Goal: Information Seeking & Learning: Check status

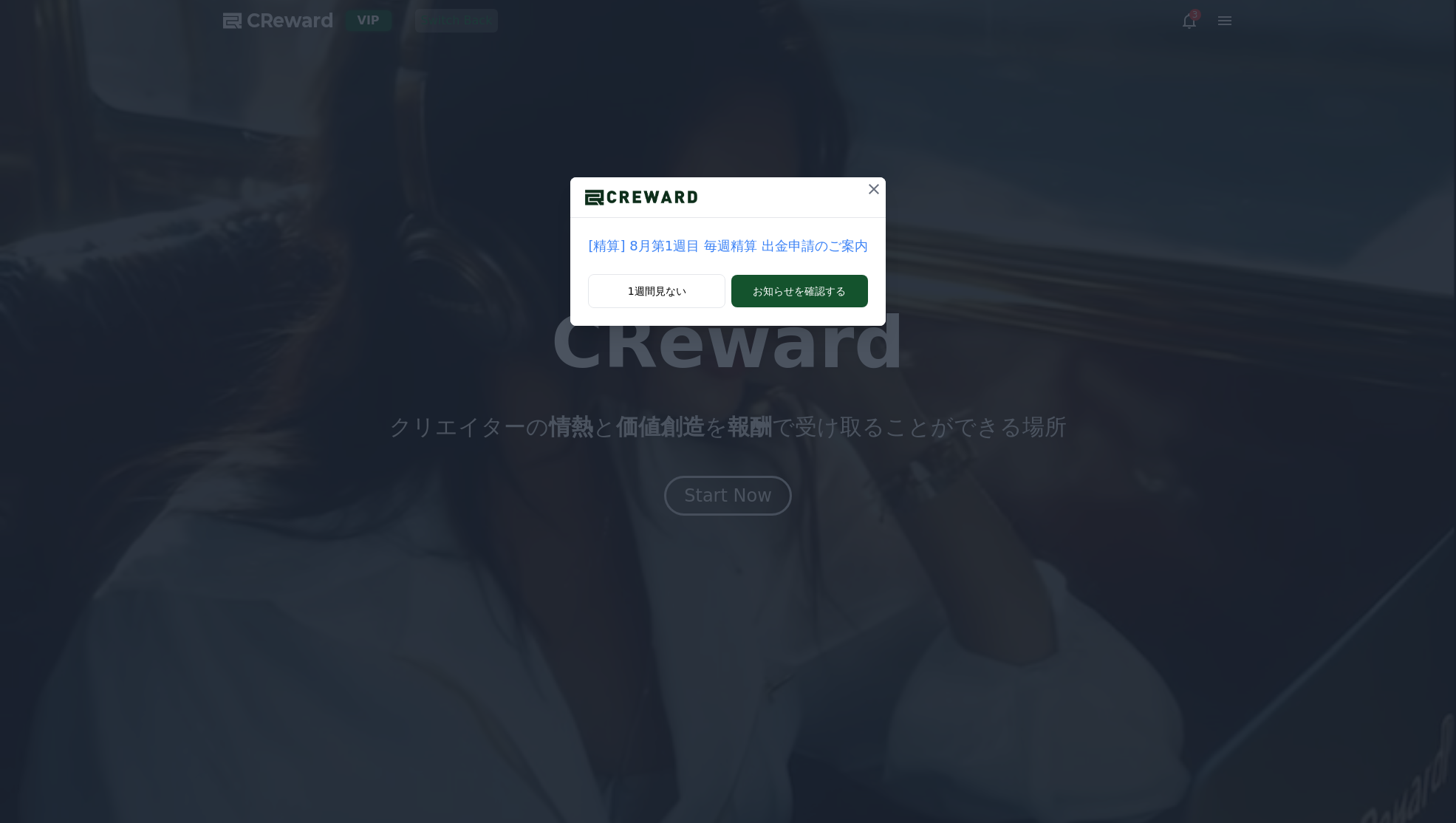
click at [871, 192] on icon at bounding box center [874, 189] width 18 height 18
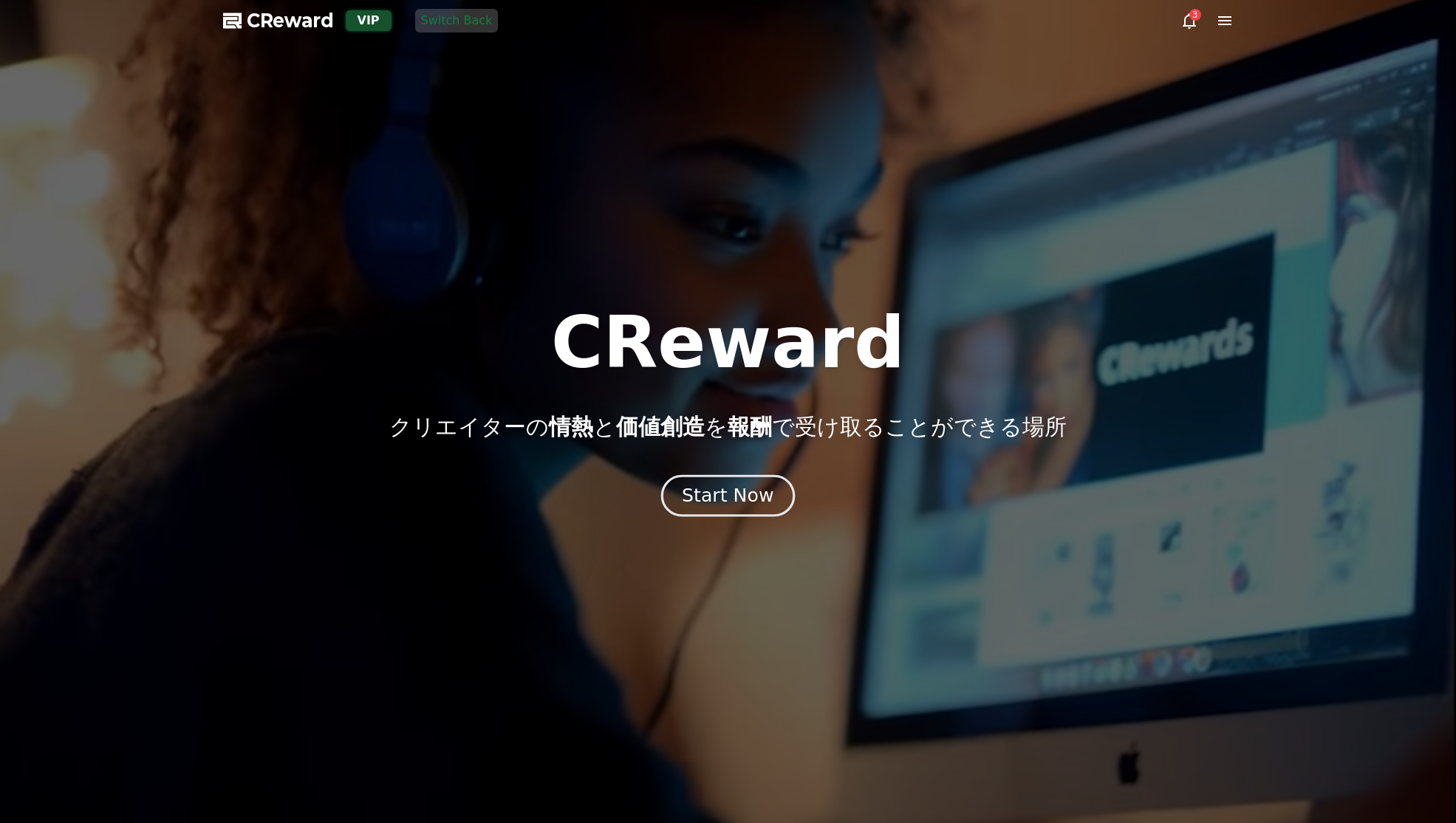
click at [739, 480] on button "Start Now" at bounding box center [728, 496] width 134 height 42
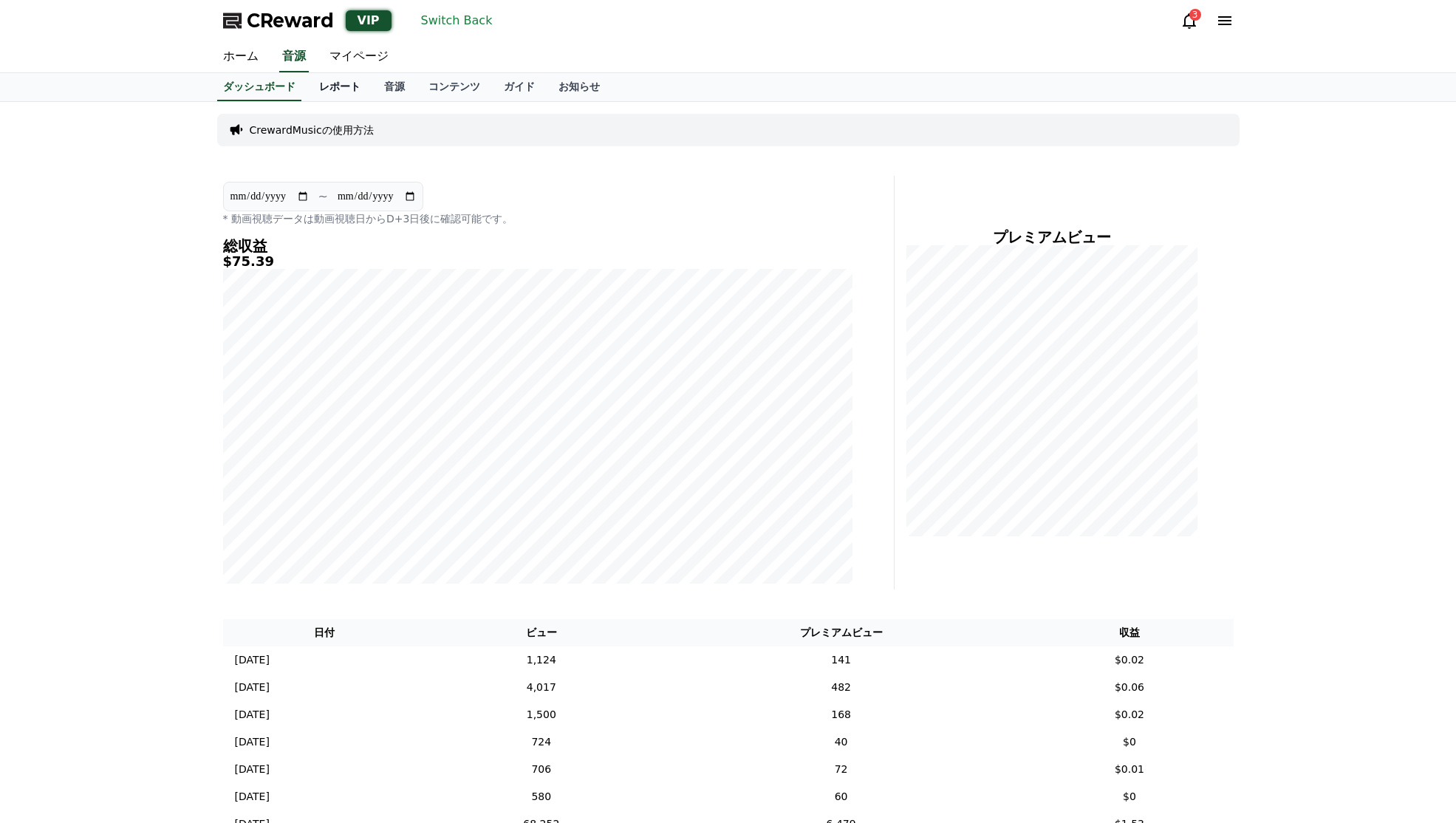
click at [339, 89] on link "レポート" at bounding box center [340, 87] width 65 height 28
click at [403, 78] on link "音源" at bounding box center [394, 87] width 45 height 28
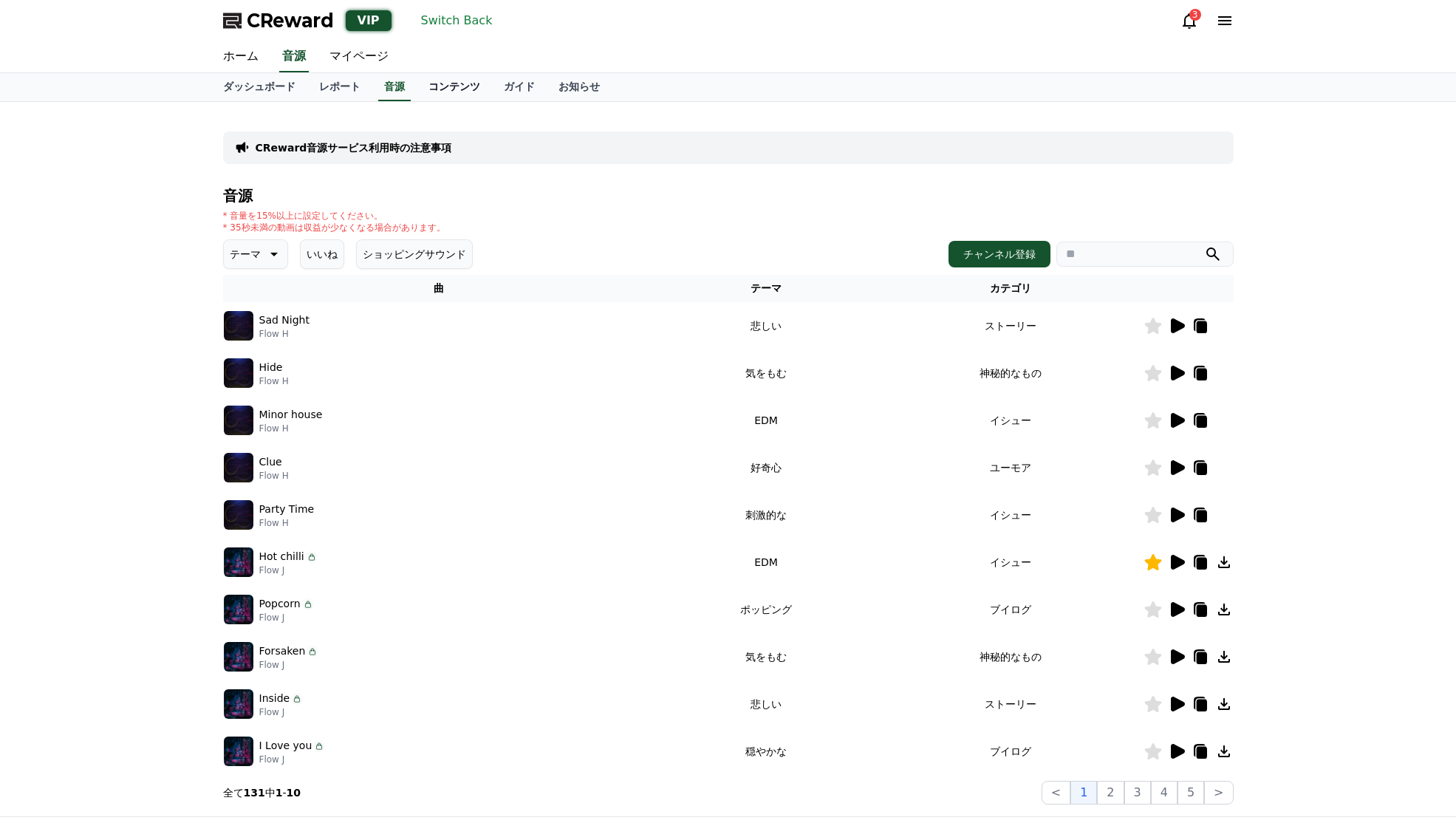
click at [444, 87] on link "コンテンツ" at bounding box center [455, 87] width 75 height 28
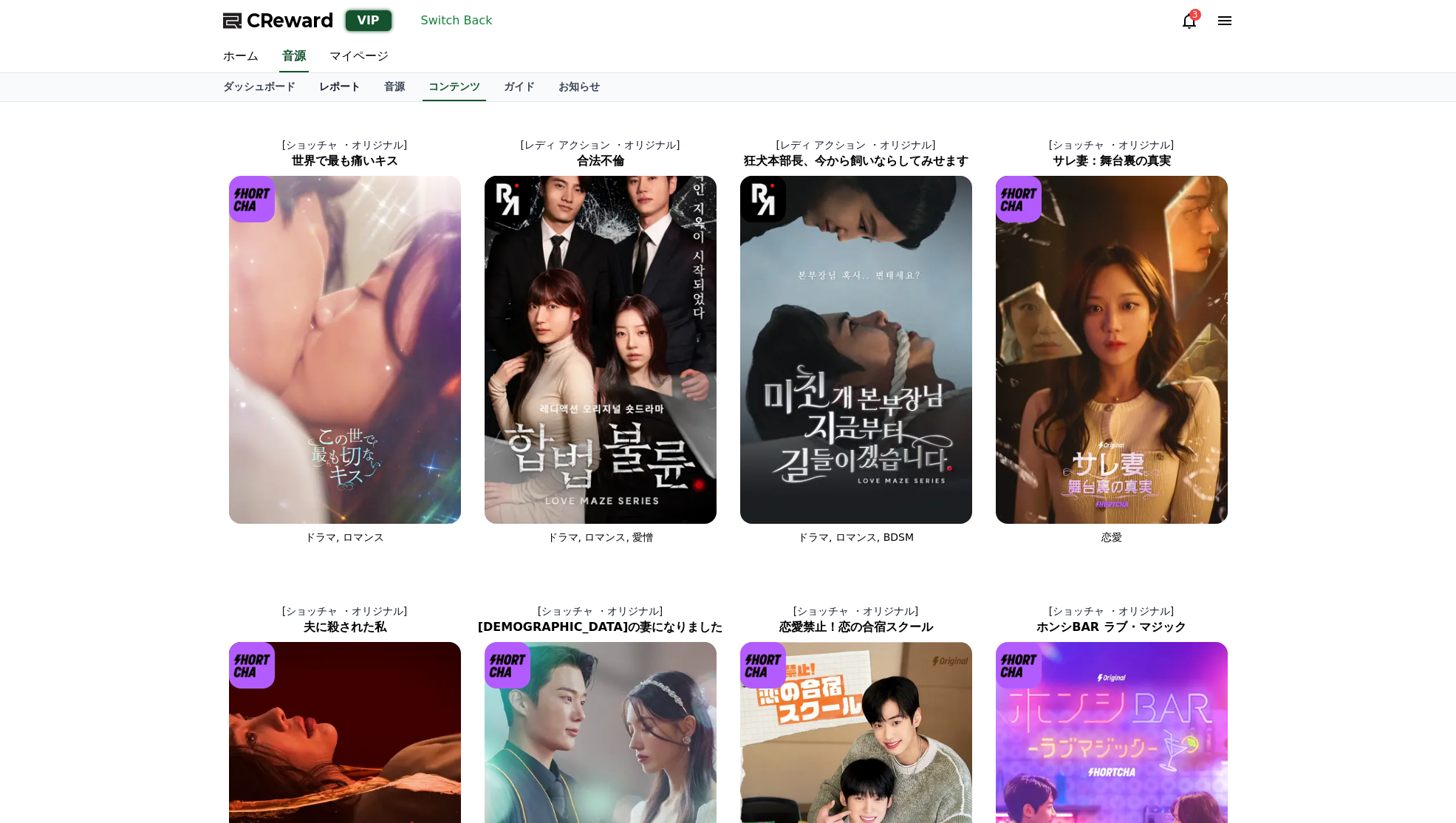
click at [308, 83] on link "レポート" at bounding box center [340, 87] width 65 height 28
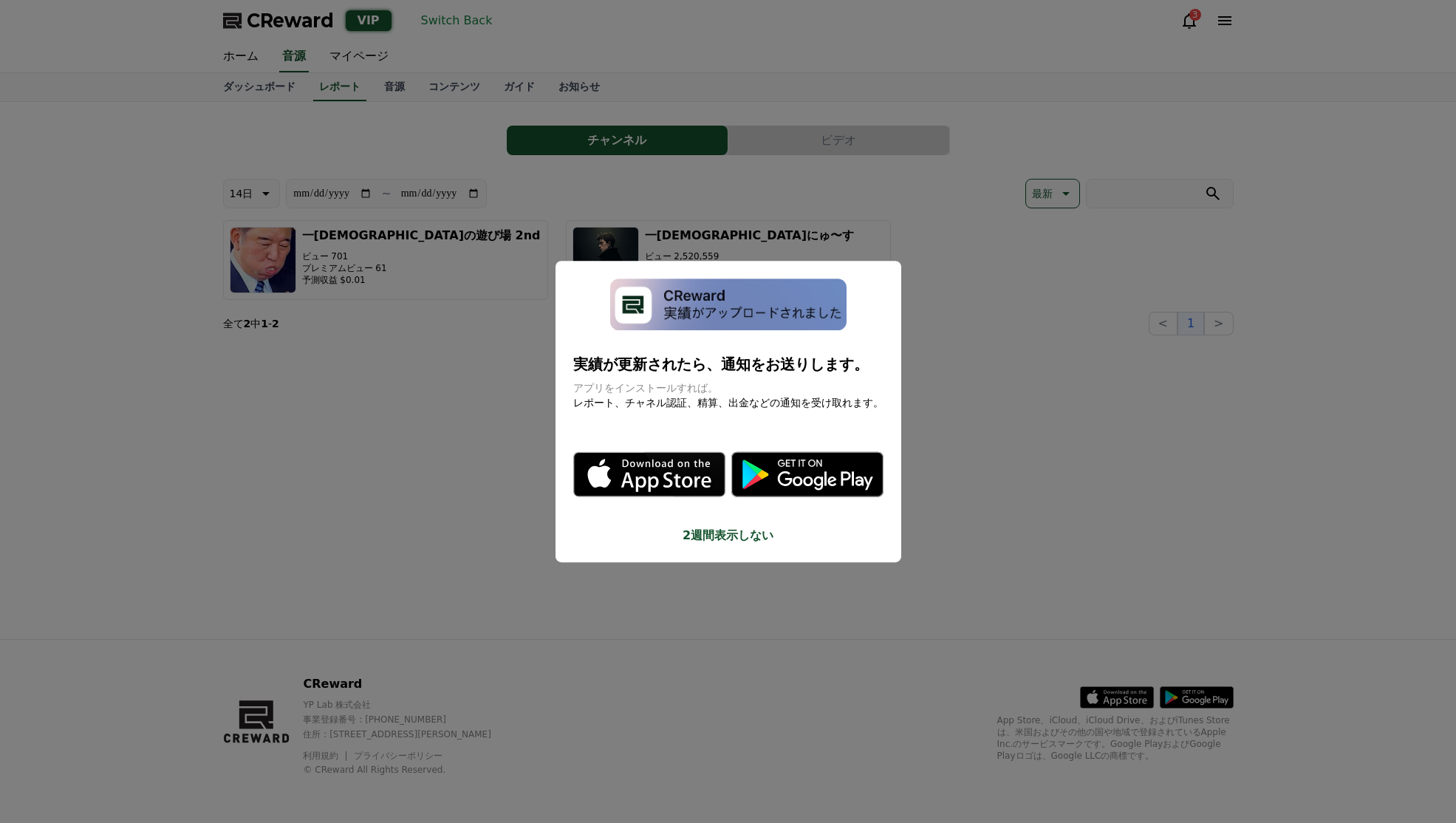
click at [459, 200] on button "close modal" at bounding box center [728, 412] width 1456 height 823
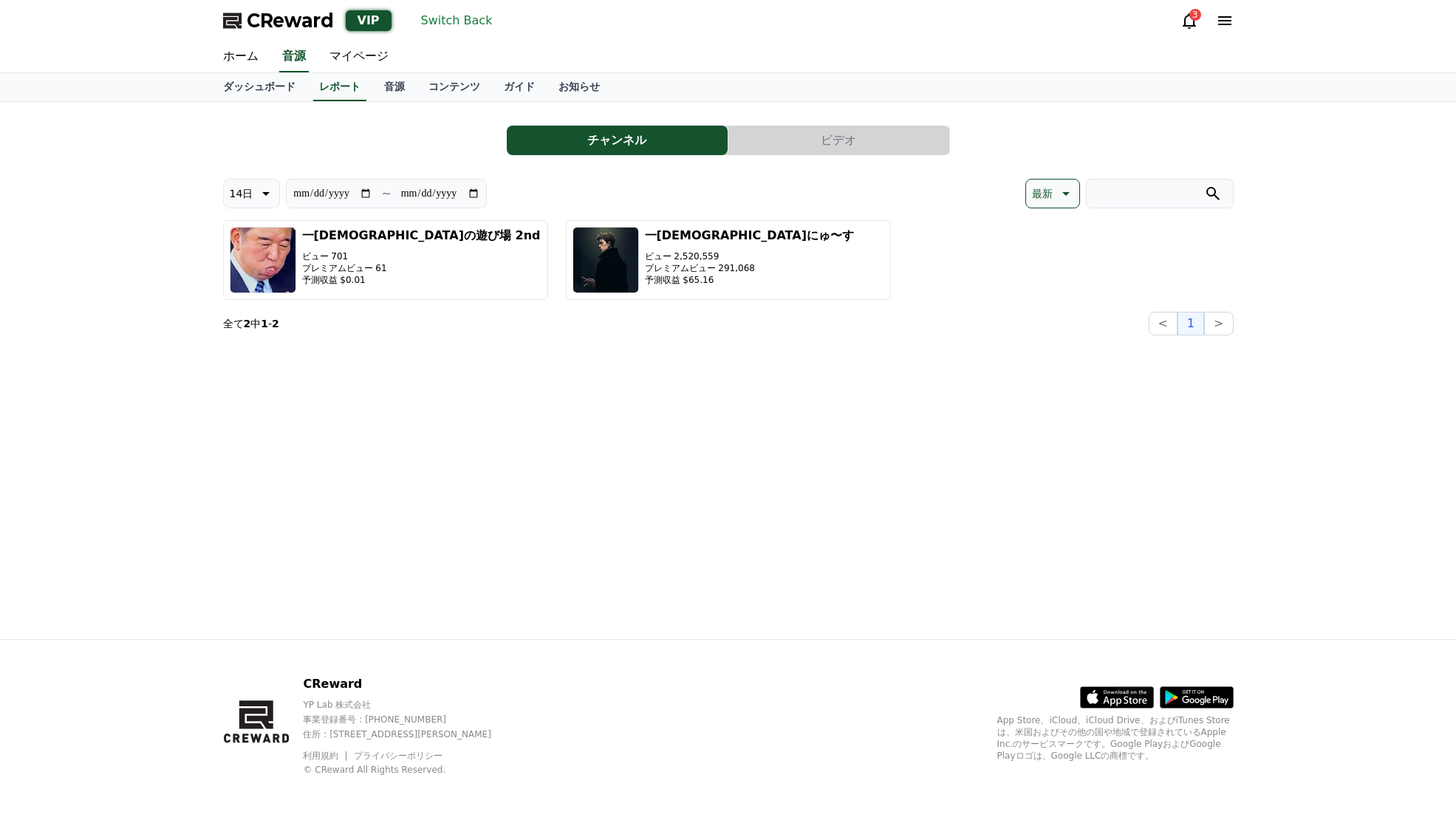
click at [264, 198] on icon at bounding box center [264, 193] width 18 height 18
click at [259, 343] on div "最新 7日 14日 30日 90日" at bounding box center [252, 308] width 56 height 186
click at [239, 342] on button "30日" at bounding box center [241, 347] width 35 height 33
click at [271, 192] on icon at bounding box center [264, 193] width 18 height 18
click at [246, 304] on button "14日" at bounding box center [241, 308] width 35 height 33
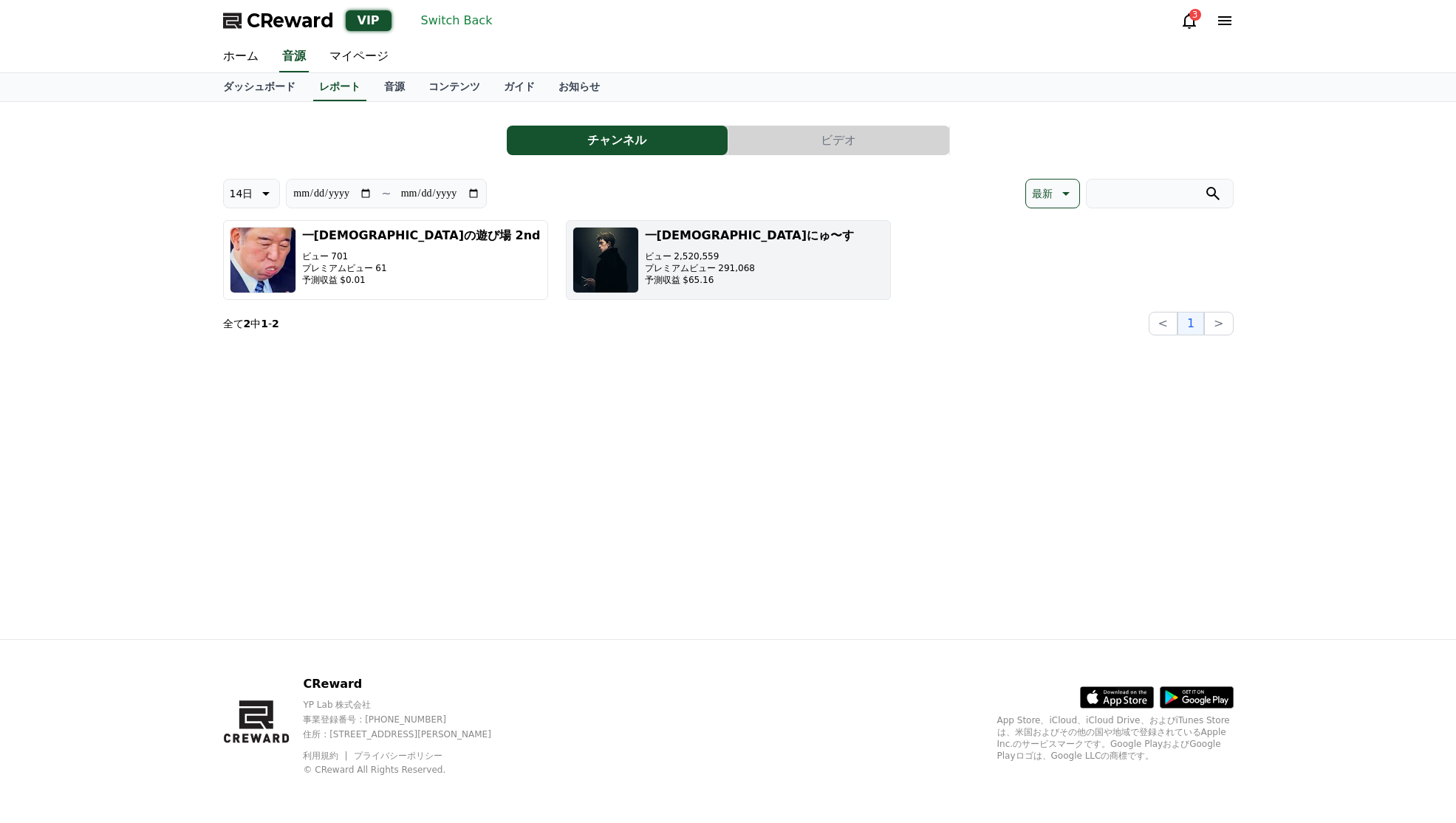
click at [812, 261] on button "一神にゅ〜す ビュー 2,520,559 プレミアムビュー 291,068 予測収益 $65.16" at bounding box center [728, 260] width 325 height 80
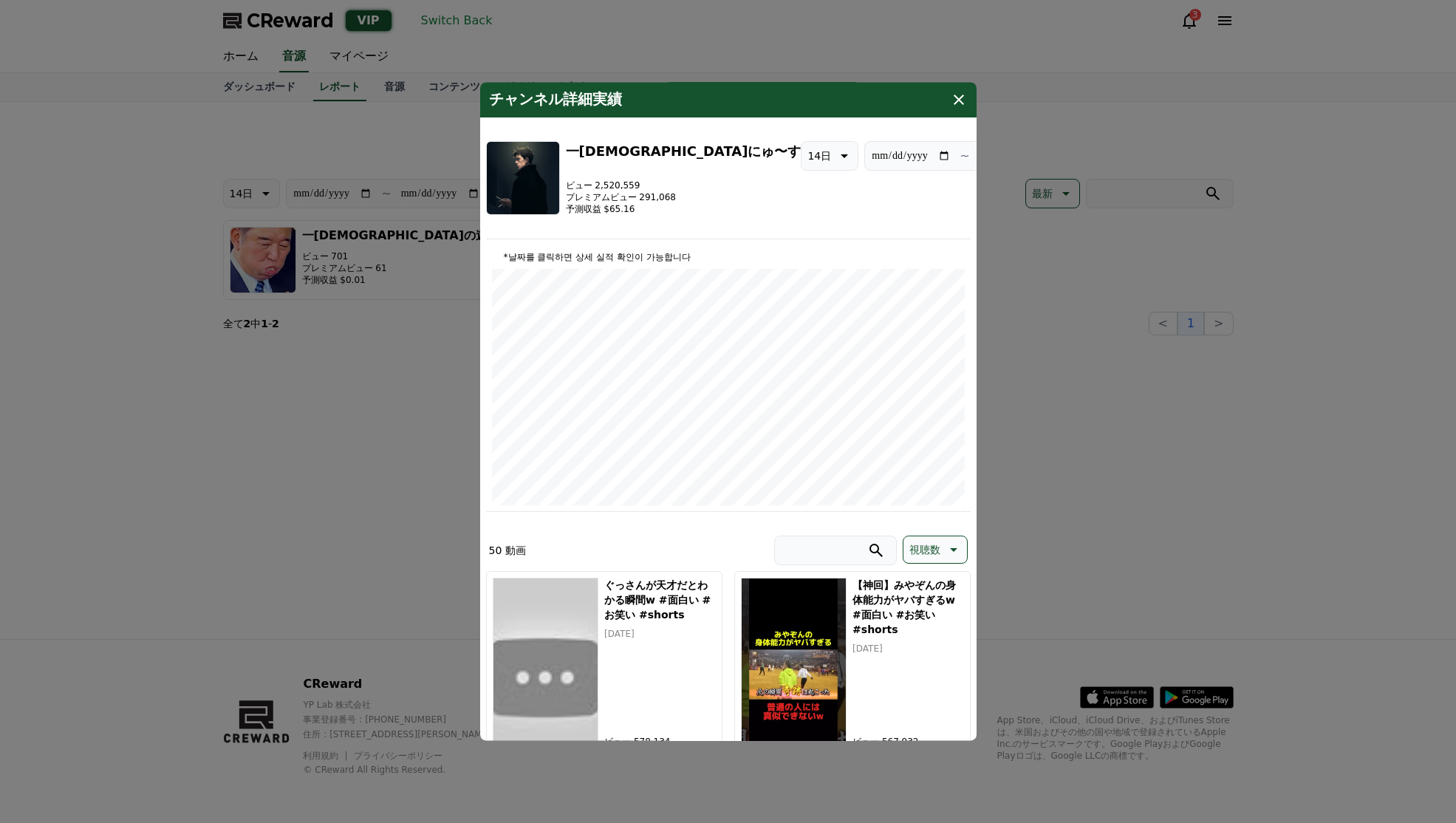
click at [962, 109] on icon "modal" at bounding box center [959, 99] width 18 height 18
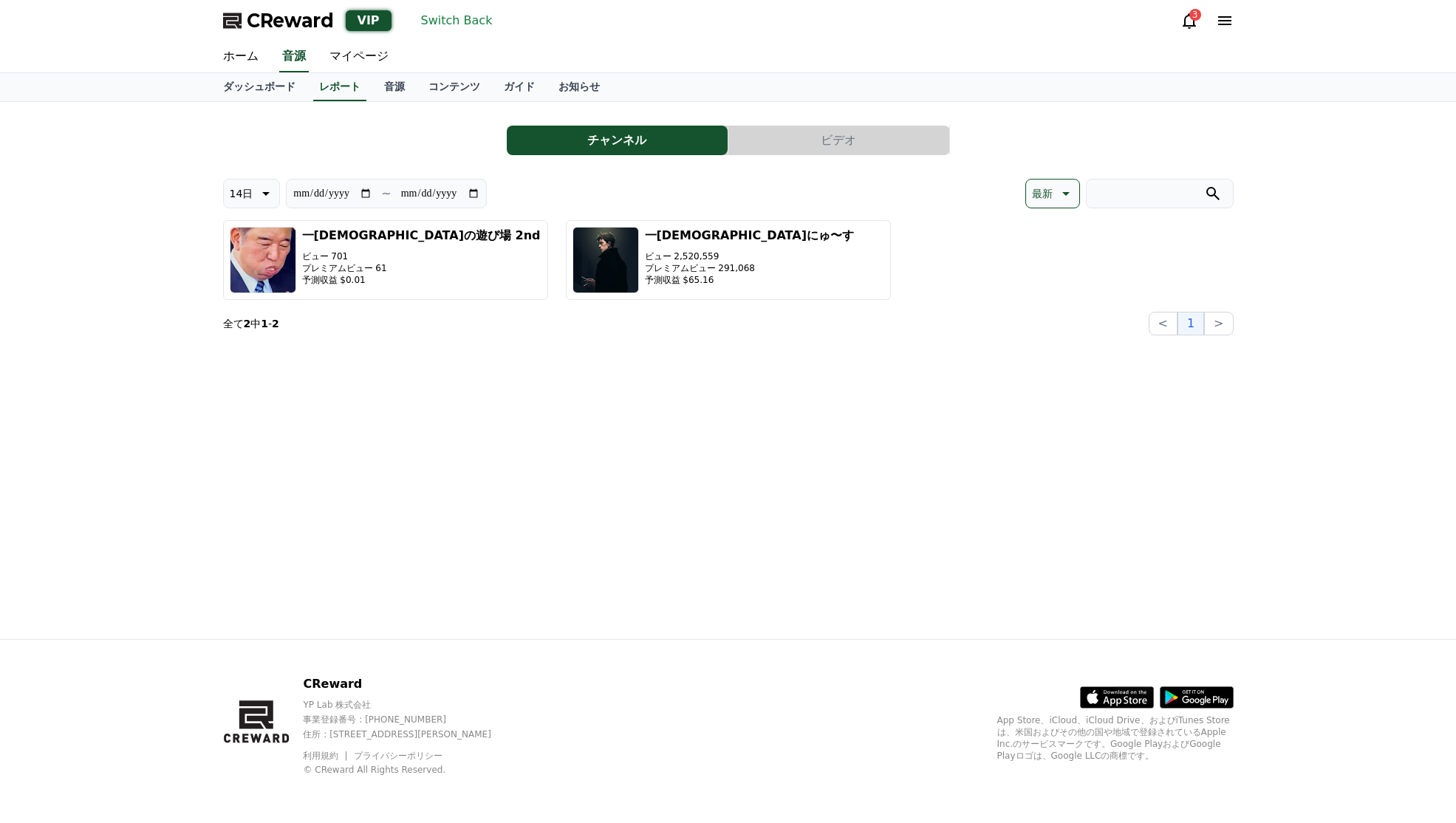
click at [825, 131] on button "ビデオ" at bounding box center [839, 141] width 221 height 30
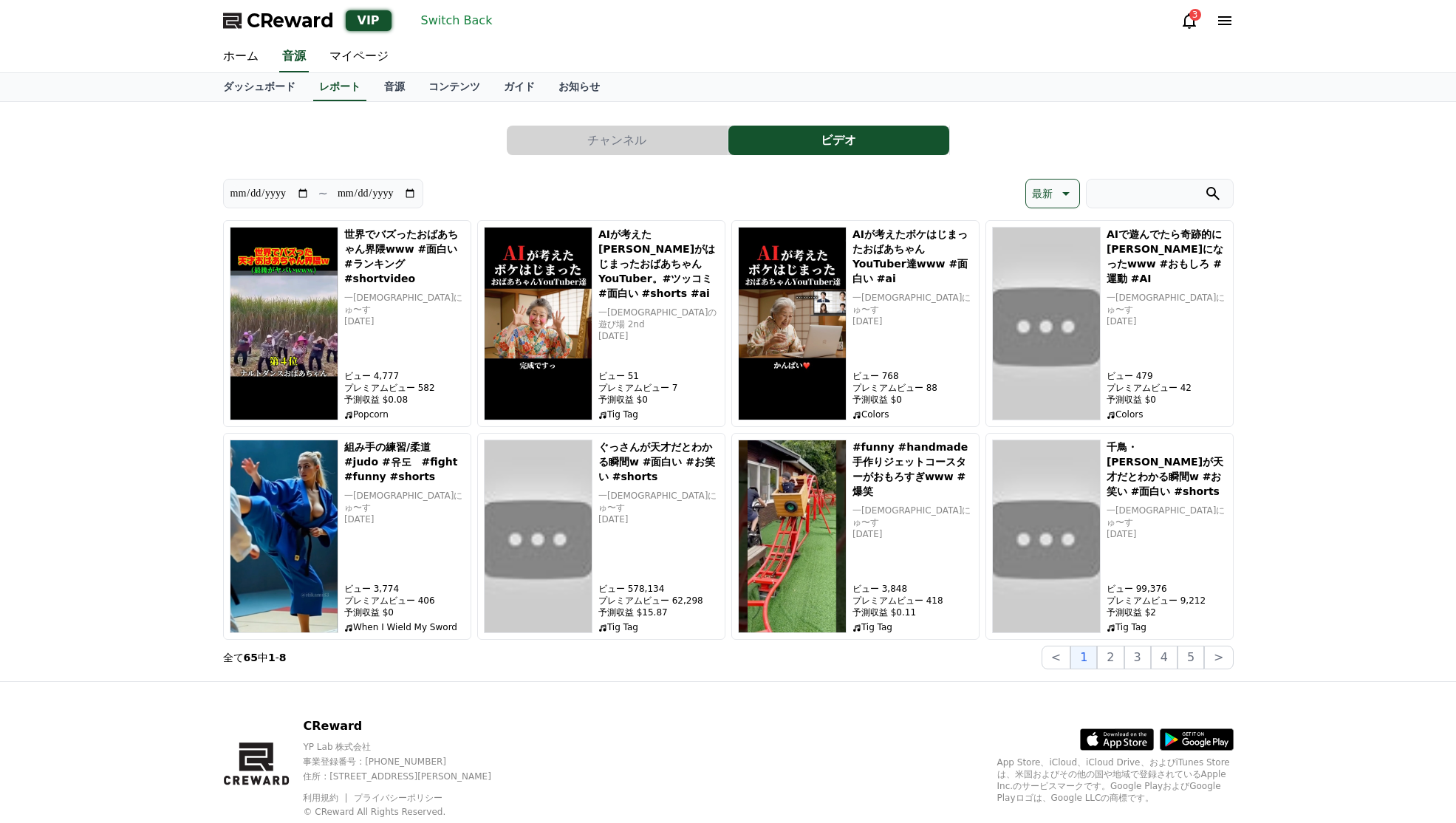
click at [1074, 187] on button "最新" at bounding box center [1053, 194] width 55 height 30
click at [1059, 268] on button "視聴数" at bounding box center [1049, 271] width 43 height 33
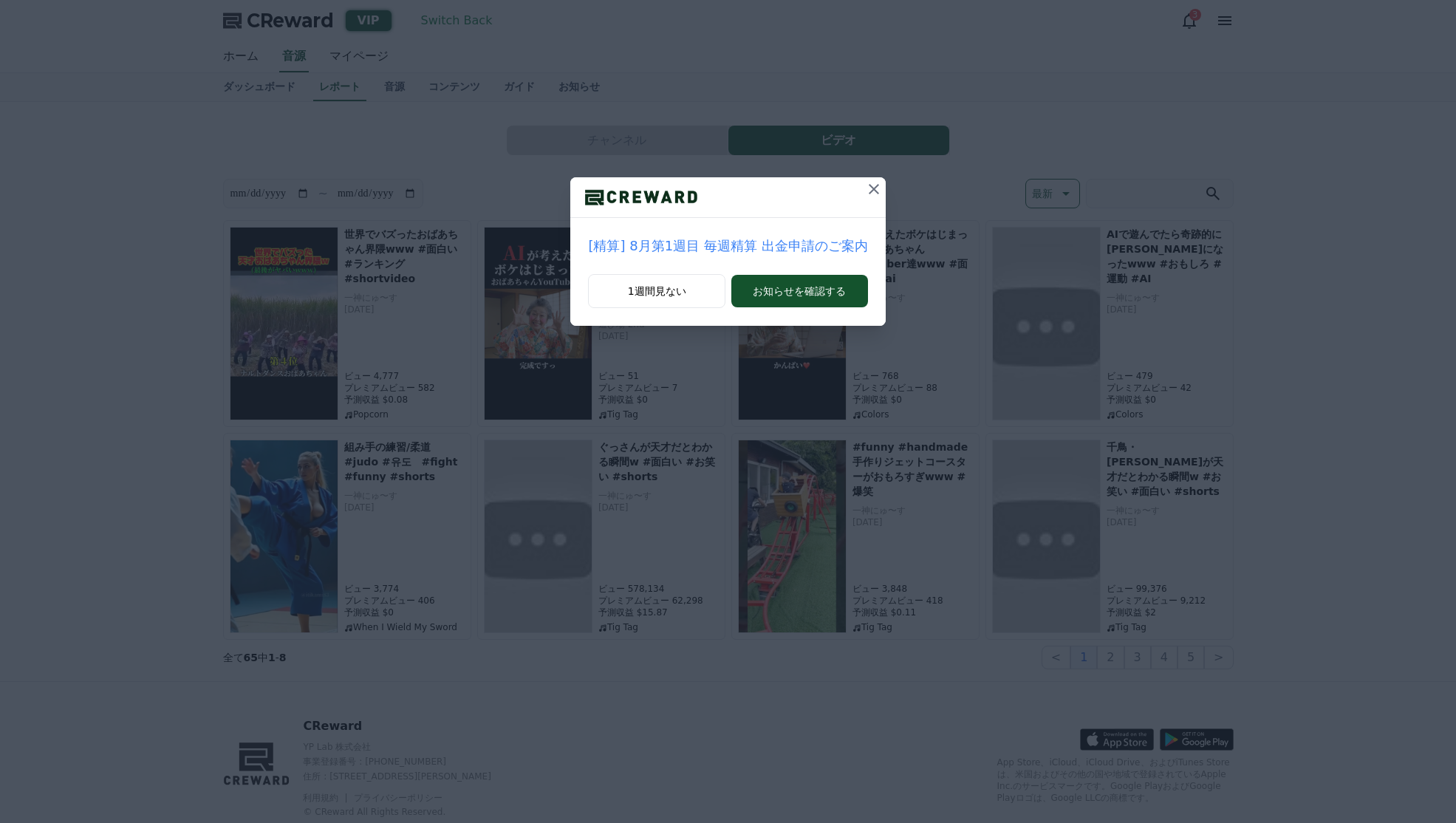
click at [868, 183] on icon at bounding box center [874, 189] width 18 height 18
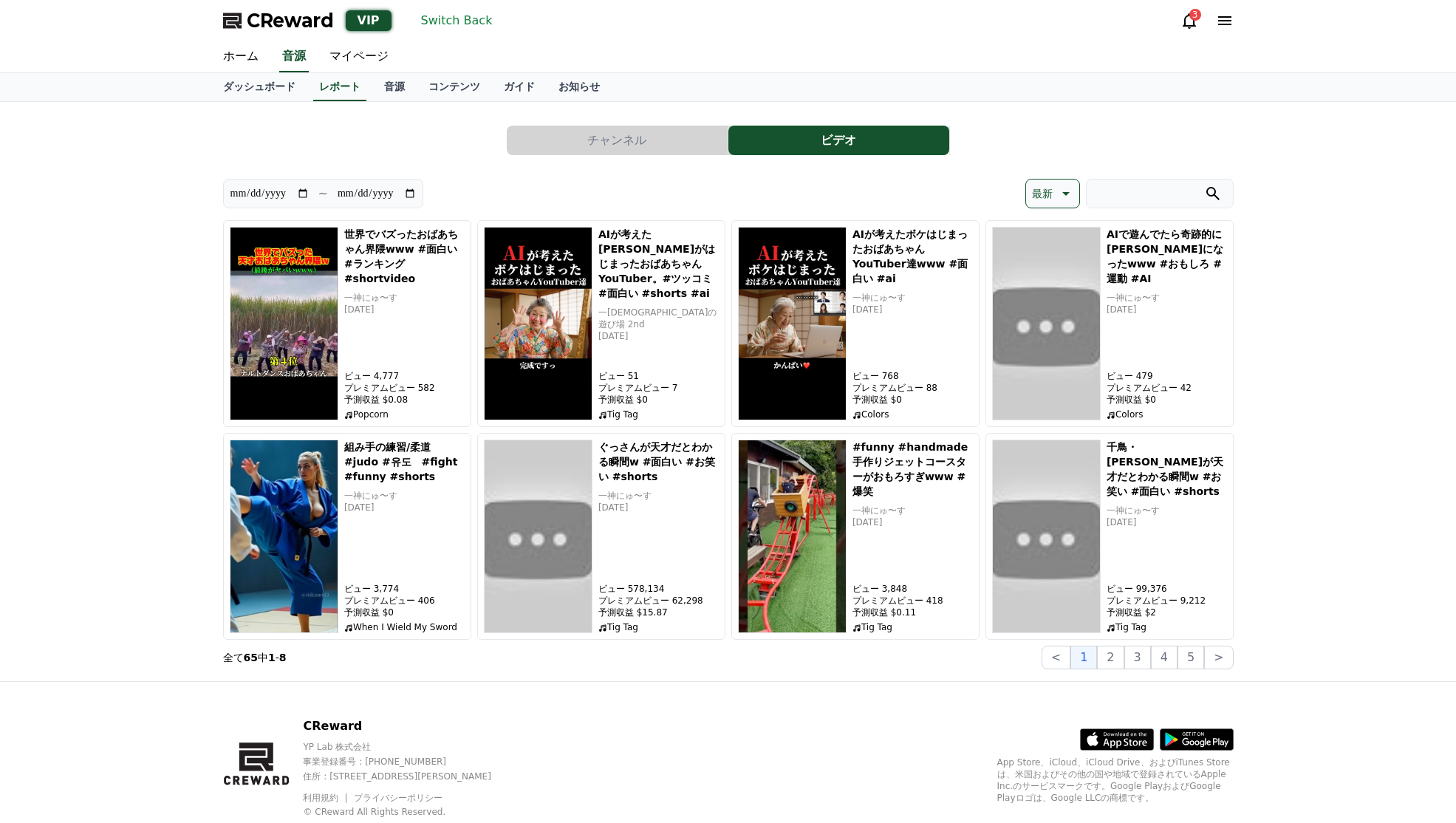
drag, startPoint x: 1034, startPoint y: 192, endPoint x: 1042, endPoint y: 213, distance: 22.5
click at [1034, 192] on p "最新" at bounding box center [1042, 193] width 20 height 20
click at [1060, 312] on div "最新 視聴数 収益" at bounding box center [1053, 271] width 50 height 110
click at [1044, 307] on button "収益" at bounding box center [1044, 310] width 33 height 33
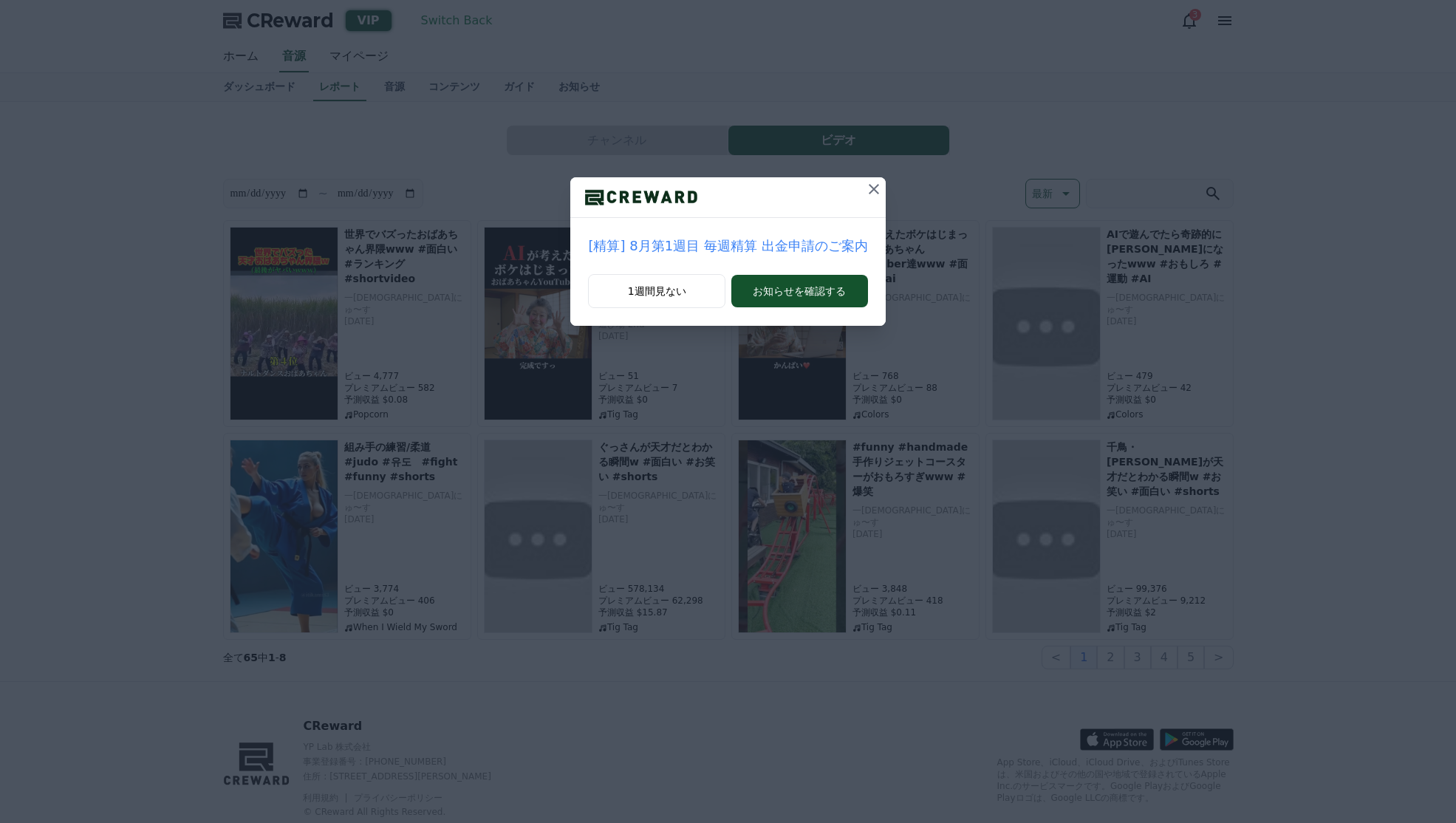
click at [862, 189] on button at bounding box center [874, 189] width 23 height 23
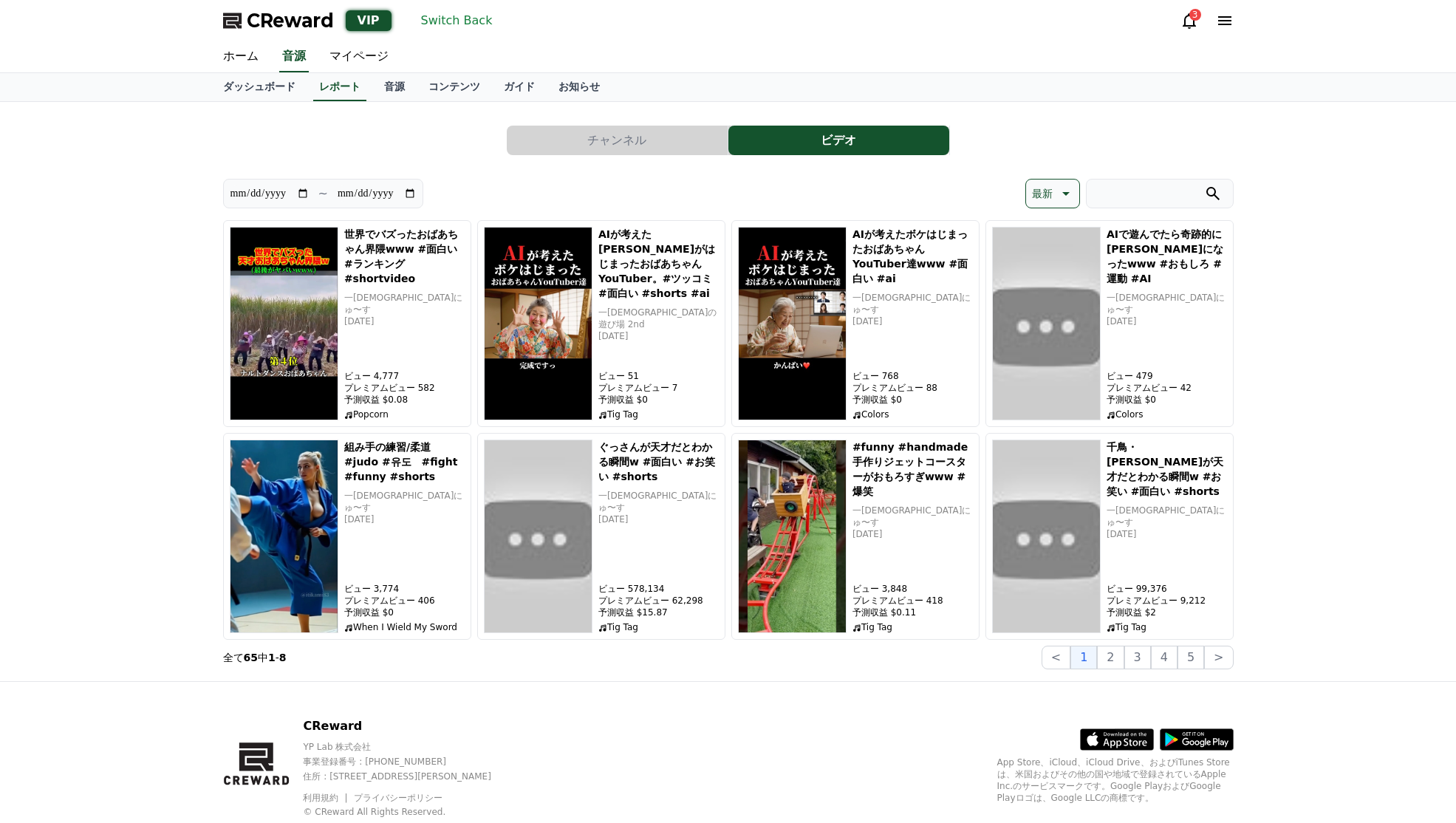
click at [1059, 194] on icon at bounding box center [1065, 193] width 18 height 18
click at [1048, 268] on button "視聴数" at bounding box center [1049, 271] width 43 height 33
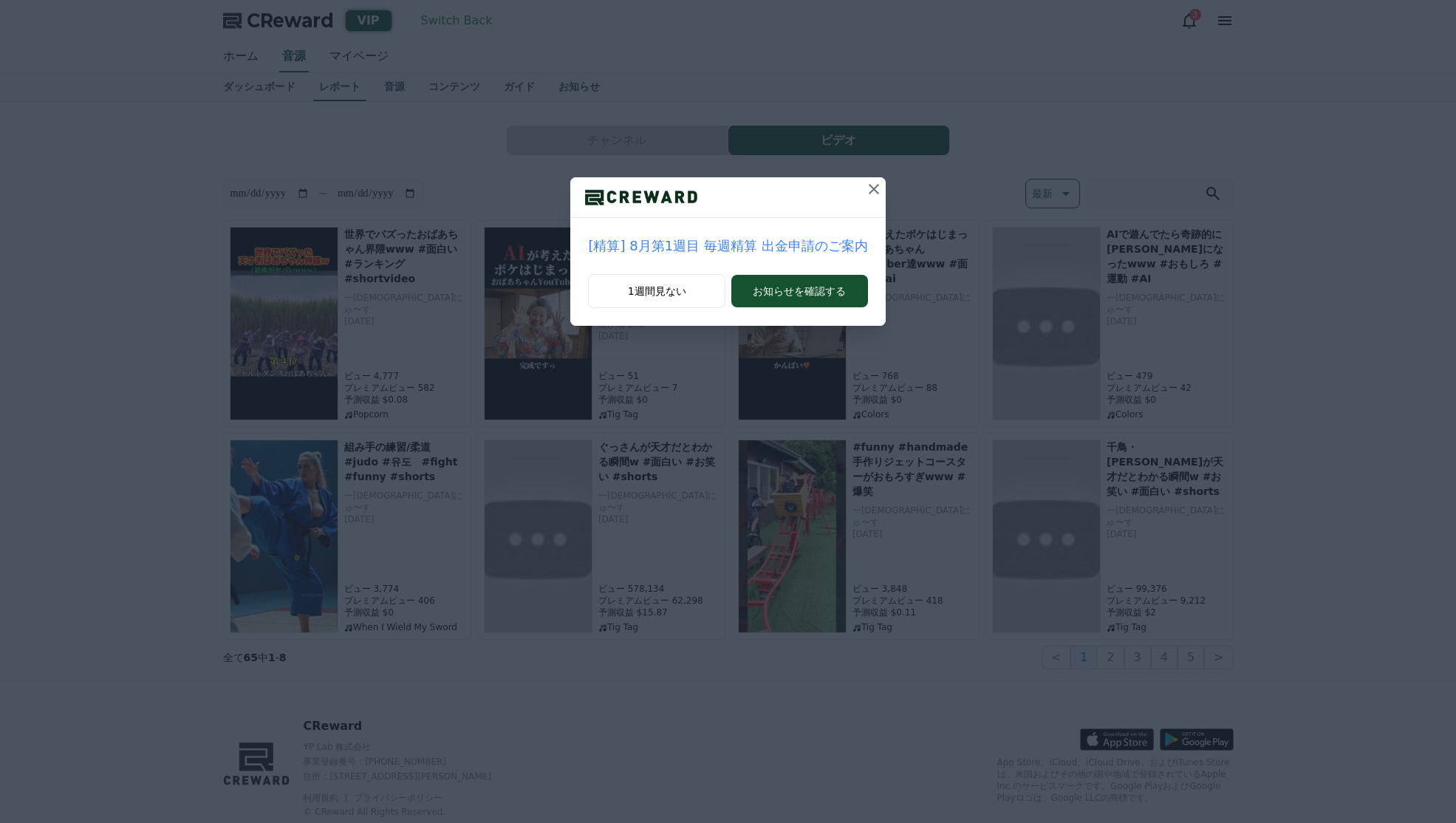
click at [872, 182] on icon at bounding box center [874, 189] width 18 height 18
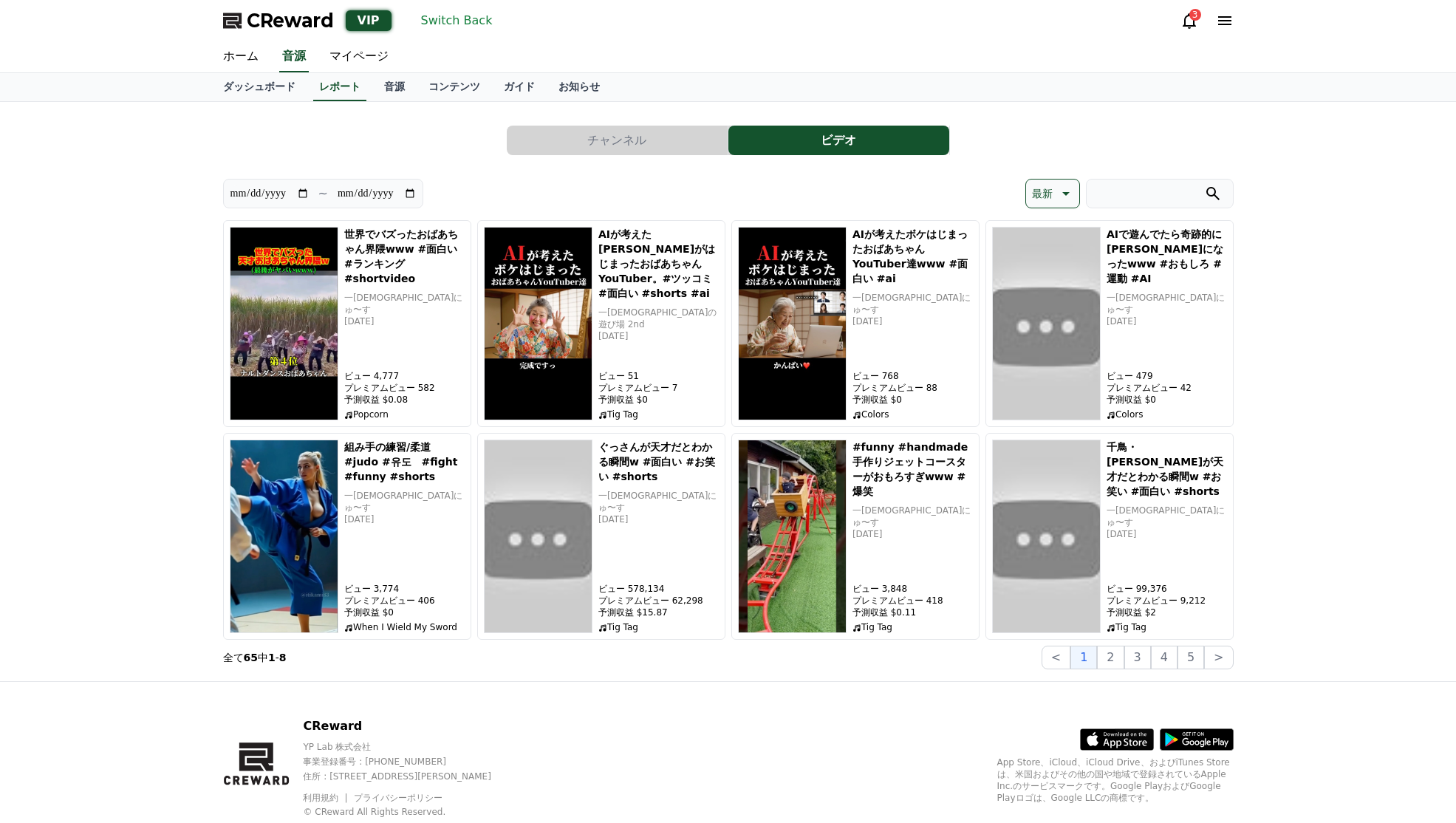
click at [1059, 198] on icon at bounding box center [1065, 193] width 18 height 18
click at [778, 180] on div "最新 並び替え 最新 視聴数 収益 最新 視聴数 収益" at bounding box center [981, 194] width 505 height 30
click at [632, 148] on button "チャンネル" at bounding box center [617, 141] width 221 height 30
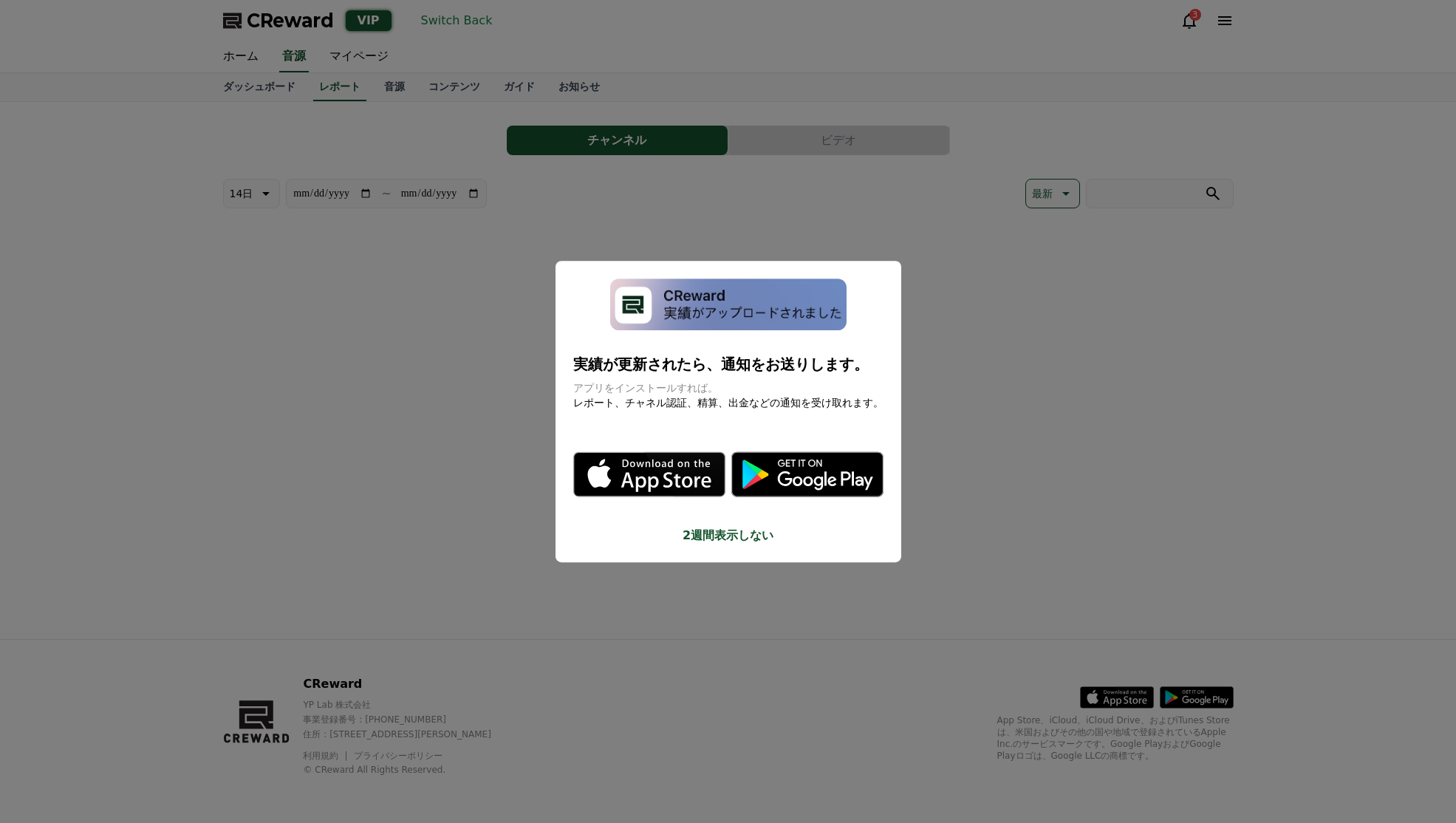
click at [969, 223] on button "close modal" at bounding box center [728, 412] width 1456 height 823
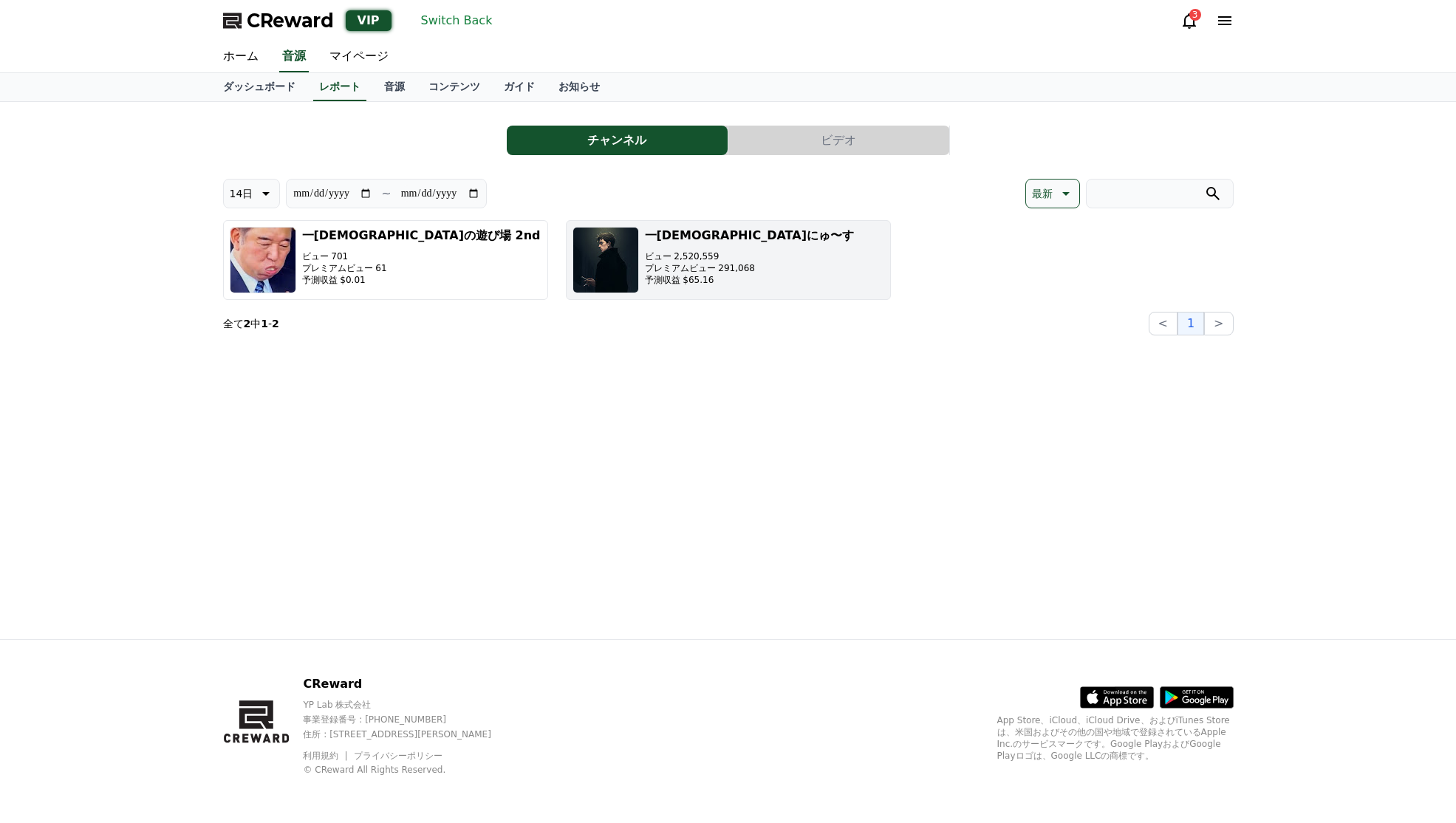
click at [710, 245] on div "一神にゅ〜す ビュー 2,520,559 プレミアムビュー 291,068 予測収益 $65.16" at bounding box center [749, 260] width 209 height 66
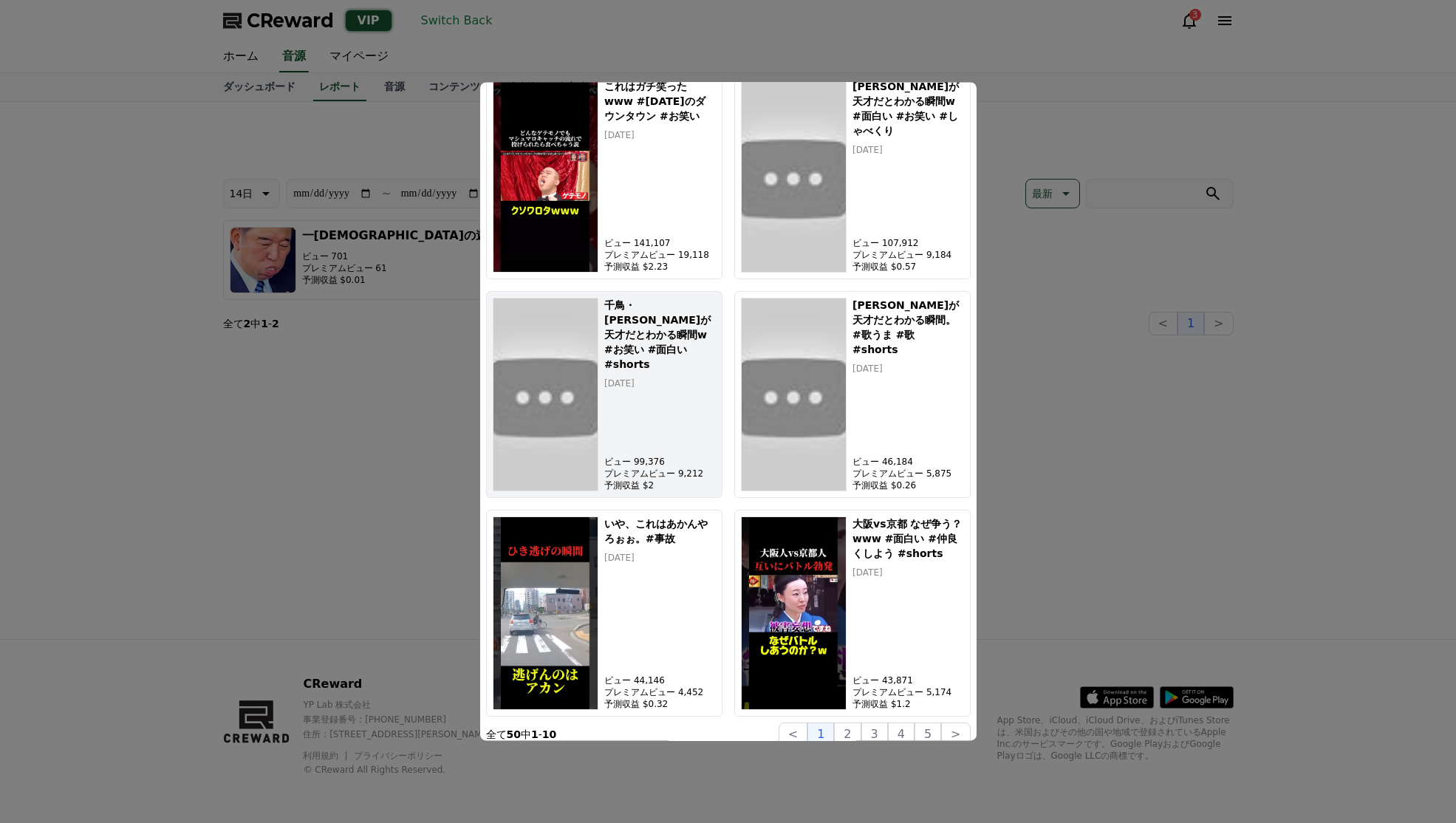
scroll to position [948, 0]
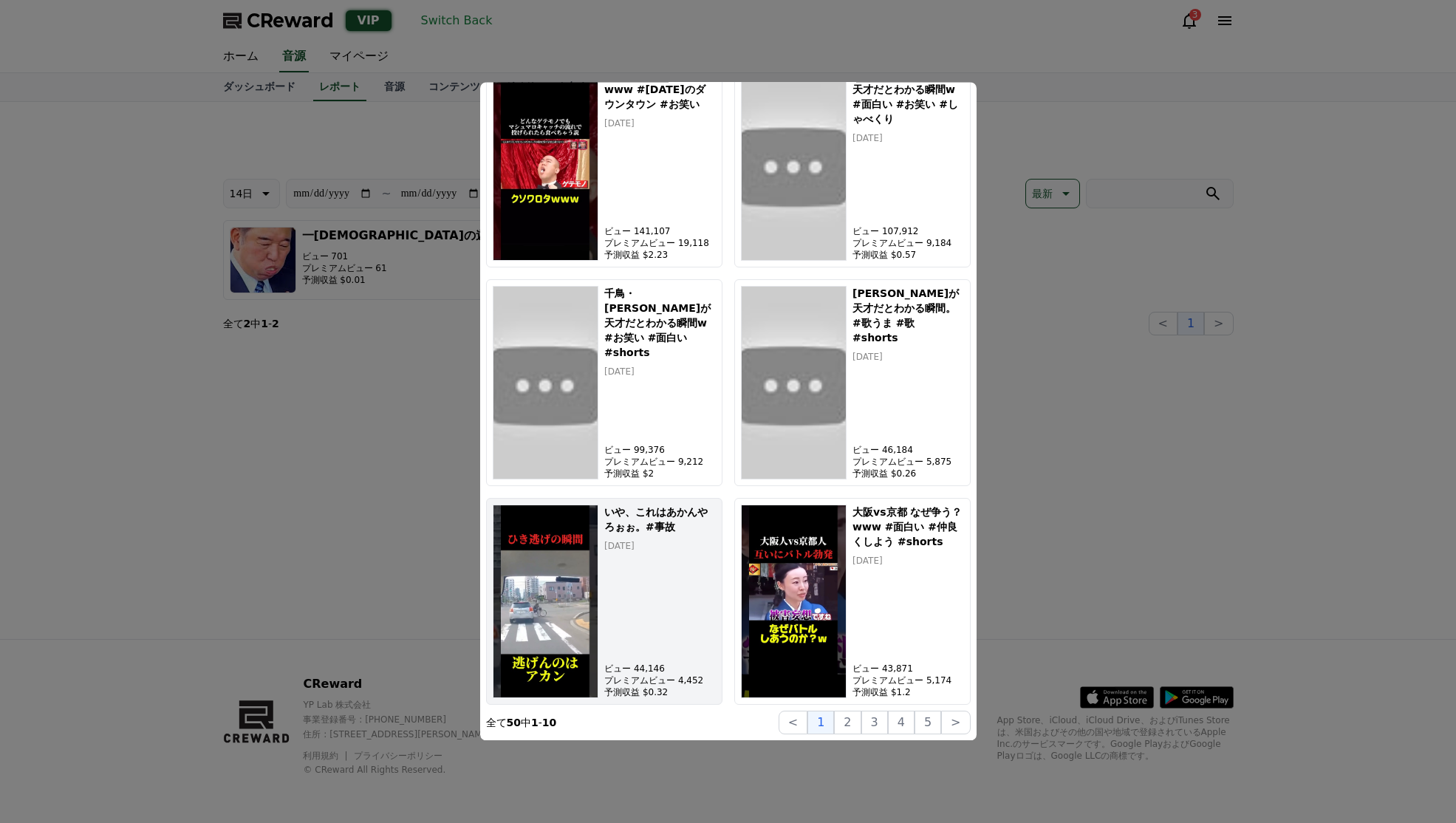
click at [571, 584] on img "modal" at bounding box center [546, 601] width 106 height 193
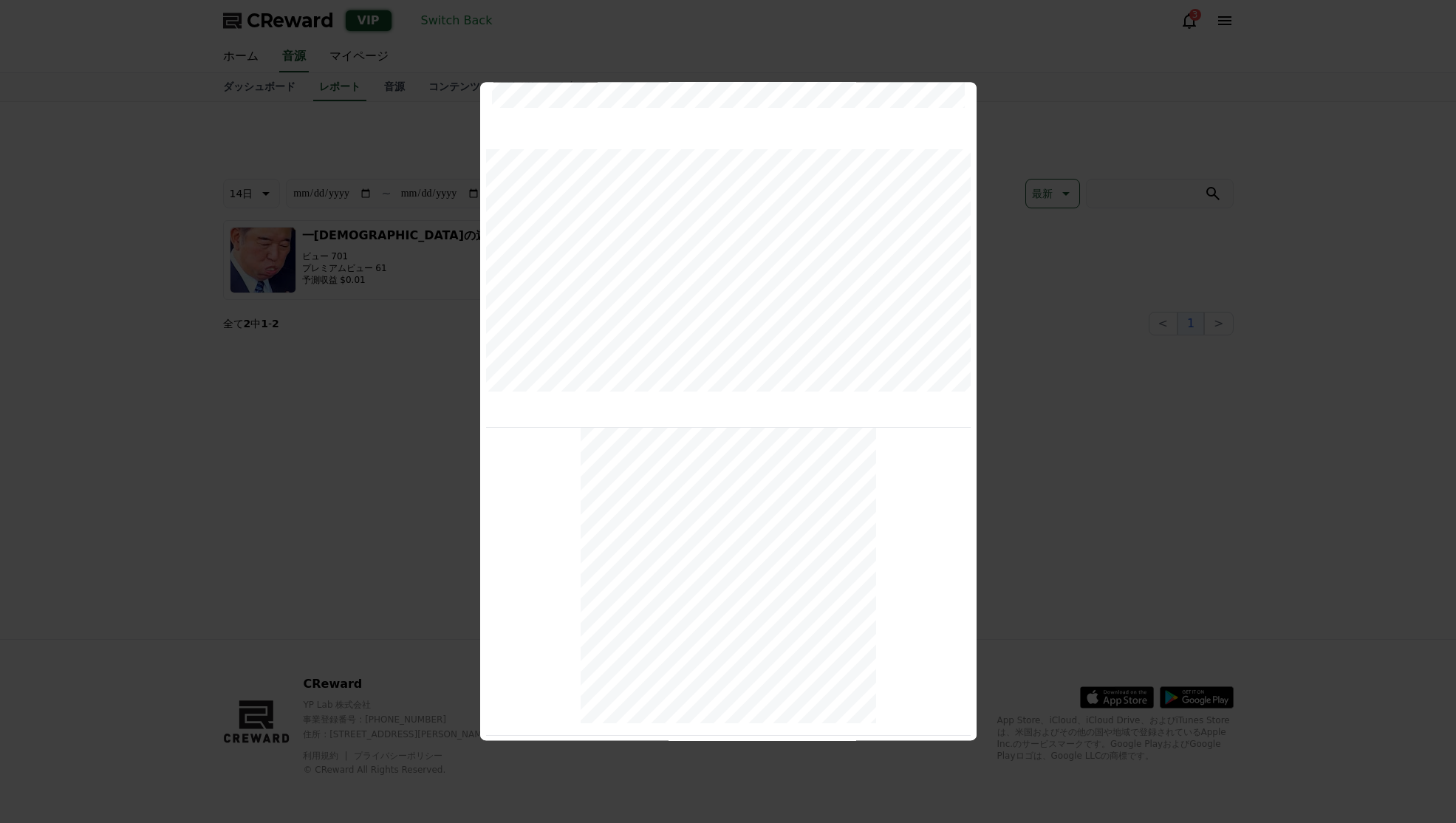
scroll to position [396, 0]
click at [881, 476] on div "modal" at bounding box center [728, 574] width 485 height 296
click at [1212, 109] on button "close modal" at bounding box center [728, 412] width 1456 height 823
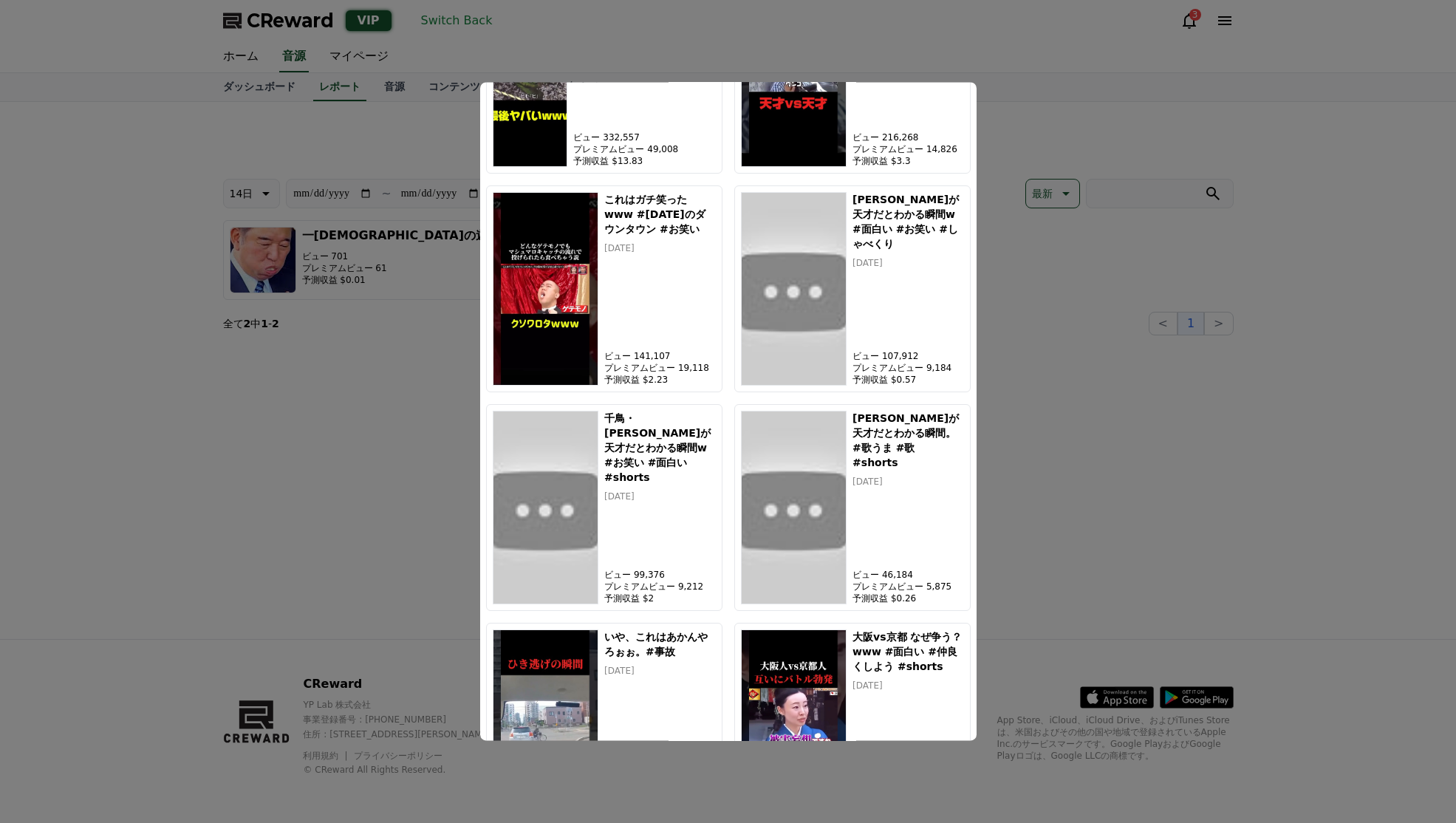
scroll to position [800, 0]
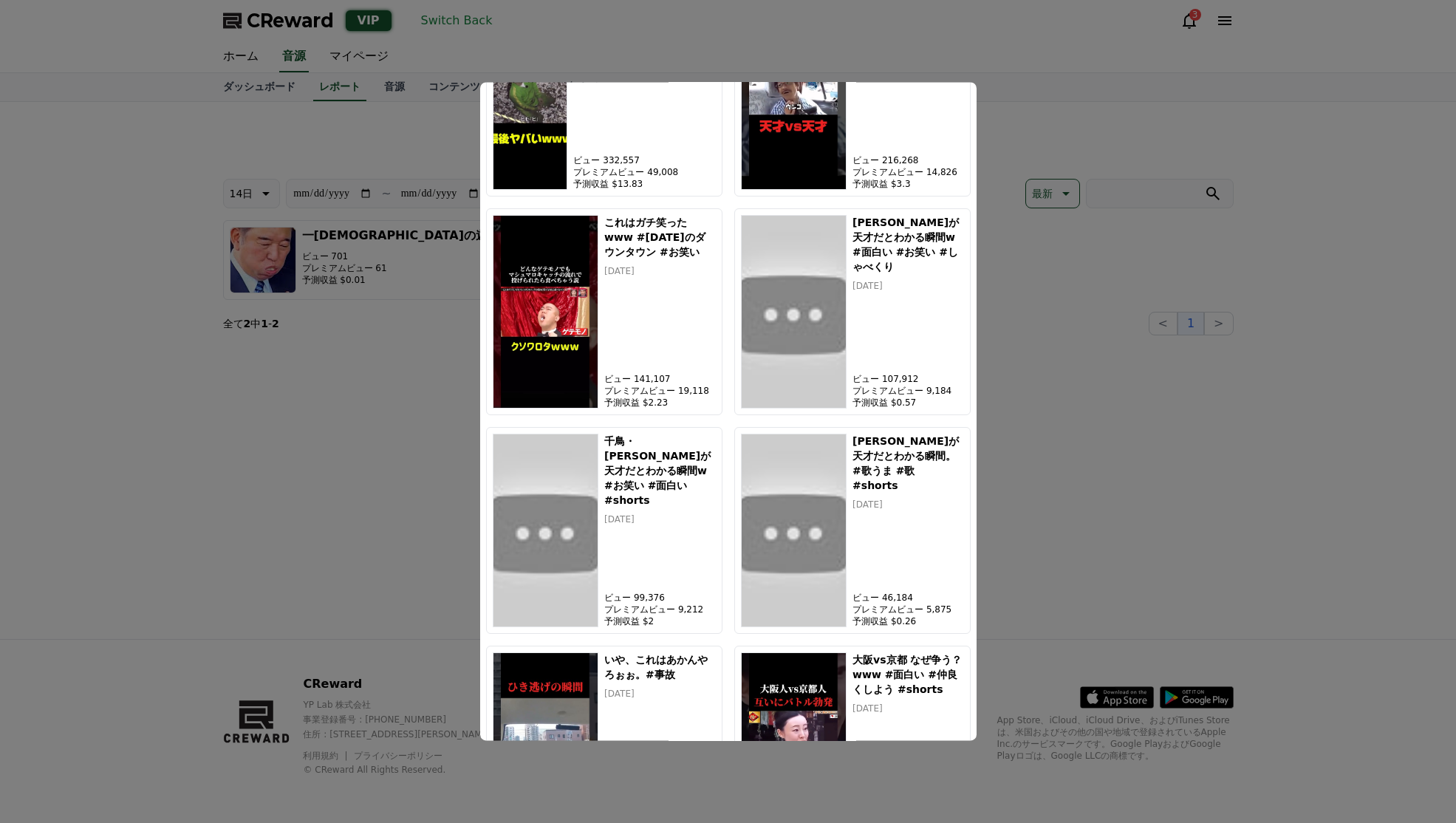
click at [445, 27] on button "close modal" at bounding box center [728, 412] width 1456 height 823
click at [444, 20] on button "Switch Back" at bounding box center [457, 20] width 84 height 23
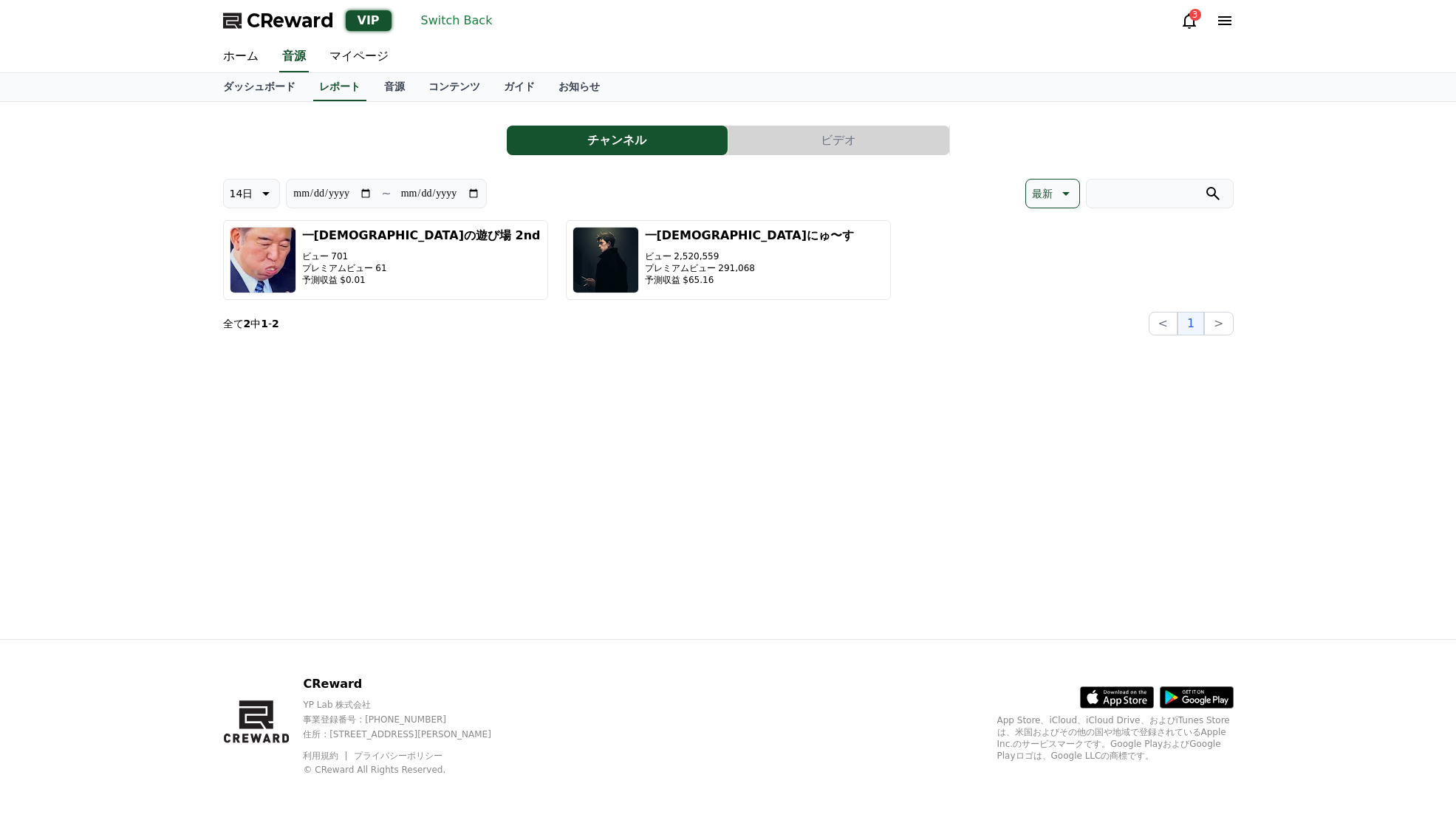
click at [458, 18] on button "Switch Back" at bounding box center [457, 20] width 84 height 23
